Goal: Information Seeking & Learning: Learn about a topic

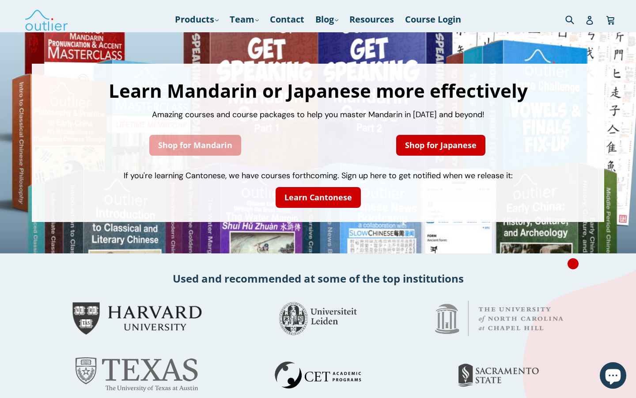
click at [197, 144] on link "Shop for Mandarin" at bounding box center [195, 145] width 92 height 21
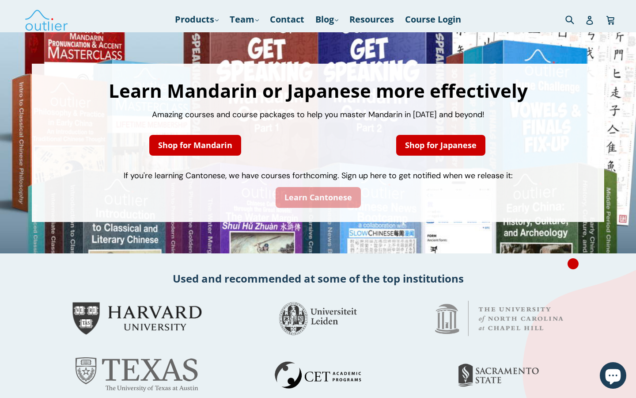
click at [316, 201] on link "Learn Cantonese" at bounding box center [318, 197] width 85 height 21
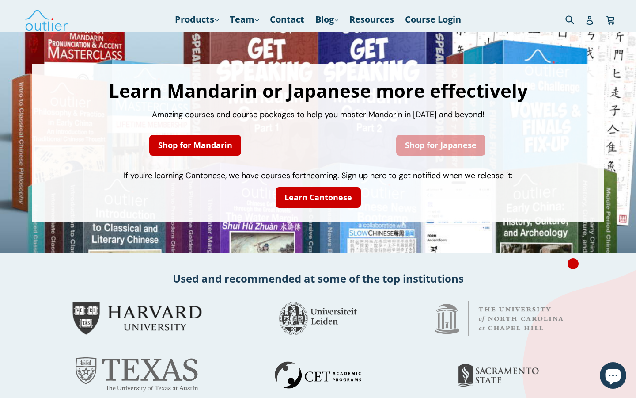
click at [444, 140] on link "Shop for Japanese" at bounding box center [440, 145] width 89 height 21
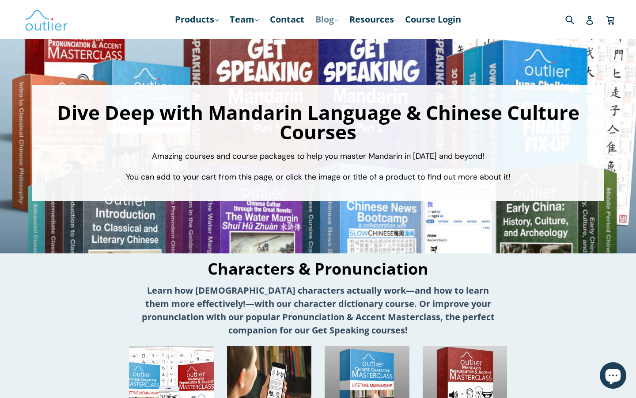
click at [338, 23] on link "Blog .cls-1{fill:#231f20} expand" at bounding box center [327, 19] width 32 height 16
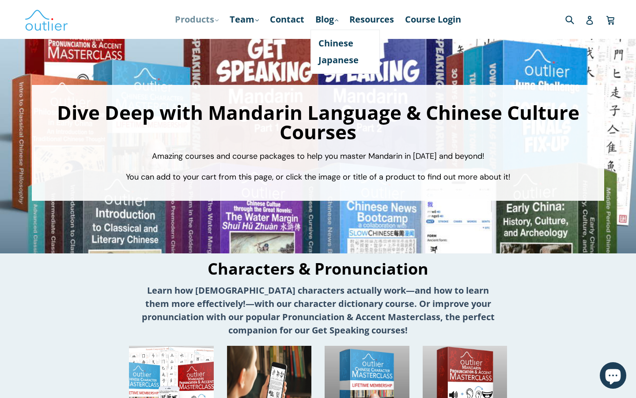
click at [204, 19] on link "Products .cls-1{fill:#231f20} expand" at bounding box center [197, 19] width 53 height 16
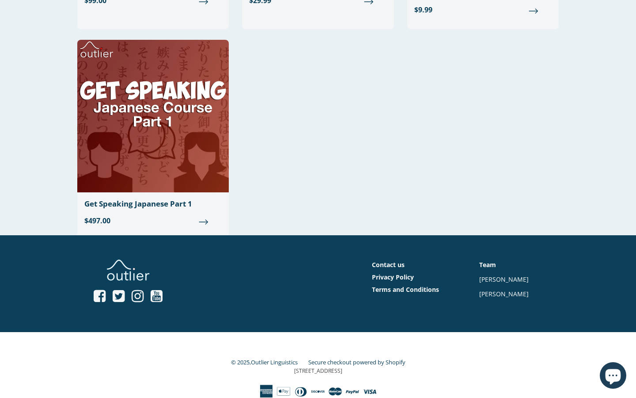
scroll to position [262, 0]
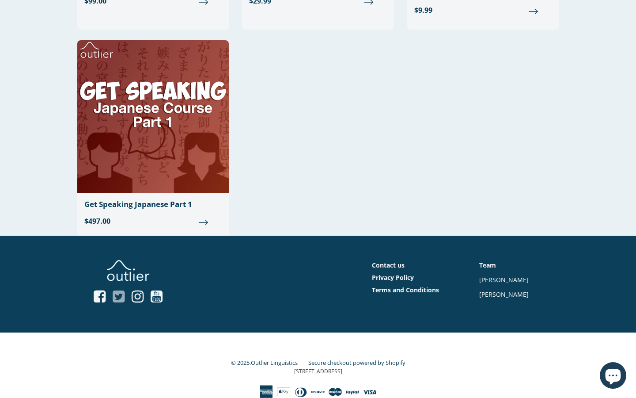
click at [114, 293] on icon at bounding box center [119, 296] width 12 height 14
click at [142, 297] on icon at bounding box center [138, 296] width 12 height 14
click at [503, 188] on div "Outlier Kanji Masterclass $99.00 Outlier Kanji Dictionary Regular price $29.99 …" at bounding box center [311, 35] width 495 height 431
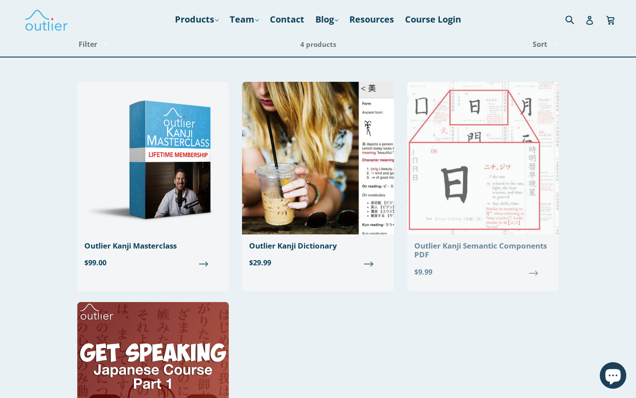
scroll to position [0, 0]
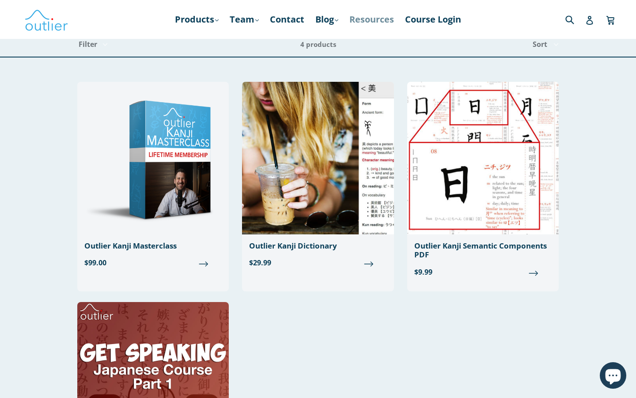
click at [386, 22] on link "Resources" at bounding box center [371, 19] width 53 height 16
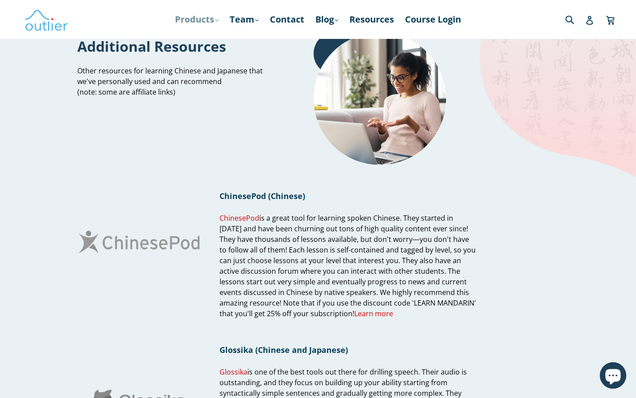
click at [216, 20] on icon at bounding box center [217, 20] width 4 height 2
